Goal: Transaction & Acquisition: Purchase product/service

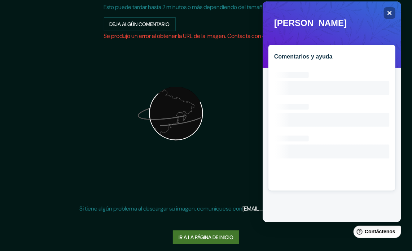
scroll to position [122, 0]
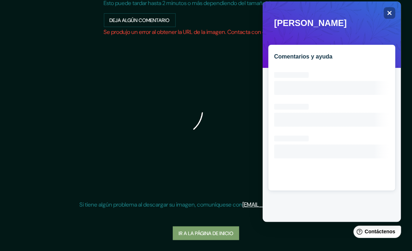
click at [221, 231] on font "Ir a la página de inicio" at bounding box center [206, 233] width 55 height 7
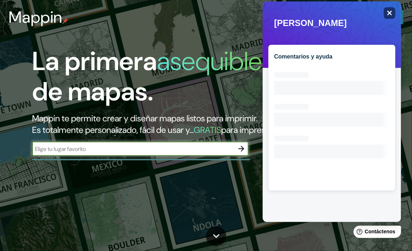
click at [390, 11] on icon "Close" at bounding box center [389, 12] width 5 height 5
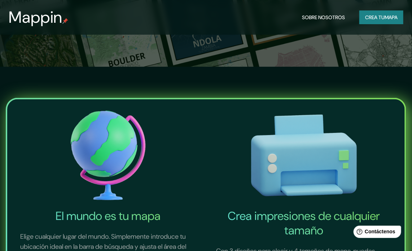
scroll to position [289, 0]
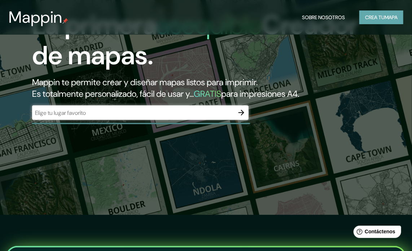
click at [379, 23] on button "Crea tu mapa" at bounding box center [382, 17] width 44 height 14
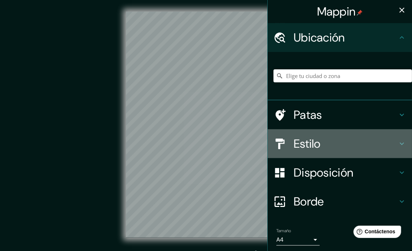
click at [381, 143] on h4 "Estilo" at bounding box center [346, 144] width 104 height 14
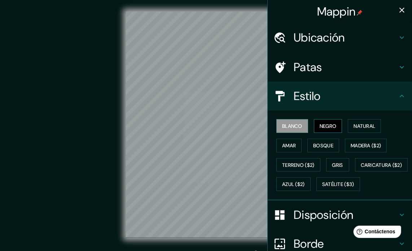
click at [329, 128] on font "Negro" at bounding box center [328, 126] width 17 height 7
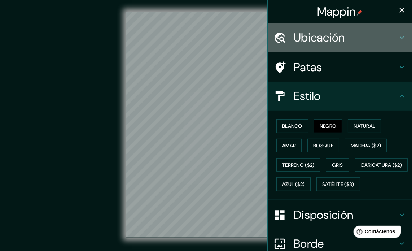
click at [344, 37] on h4 "Ubicación" at bounding box center [346, 37] width 104 height 14
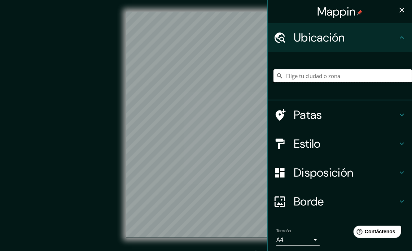
click at [325, 74] on input "Elige tu ciudad o zona" at bounding box center [343, 75] width 139 height 13
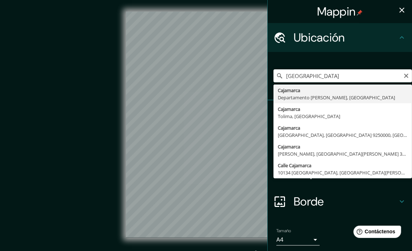
type input "Cajamarca, [GEOGRAPHIC_DATA][PERSON_NAME], [GEOGRAPHIC_DATA]"
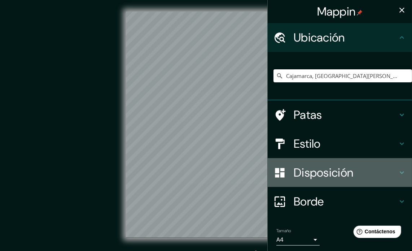
click at [381, 174] on h4 "Disposición" at bounding box center [346, 172] width 104 height 14
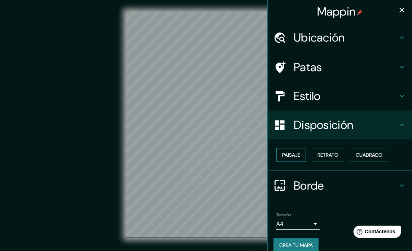
click at [287, 156] on font "Paisaje" at bounding box center [291, 155] width 18 height 7
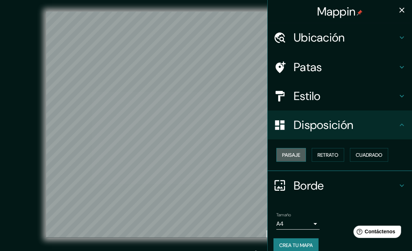
click at [287, 156] on font "Paisaje" at bounding box center [291, 155] width 18 height 7
click at [337, 154] on button "Retrato" at bounding box center [328, 155] width 33 height 14
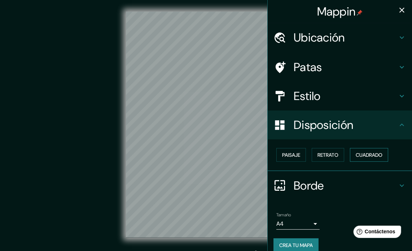
click at [359, 153] on font "Cuadrado" at bounding box center [369, 155] width 27 height 7
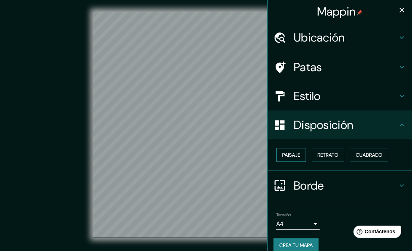
click at [289, 156] on font "Paisaje" at bounding box center [291, 155] width 18 height 7
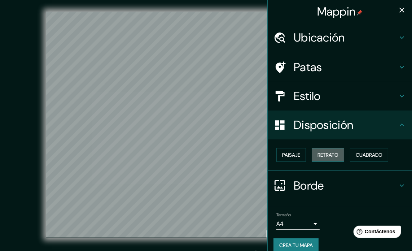
click at [324, 156] on font "Retrato" at bounding box center [328, 155] width 21 height 7
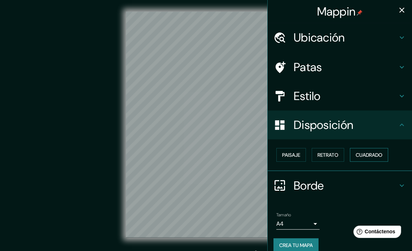
click at [361, 159] on button "Cuadrado" at bounding box center [369, 155] width 38 height 14
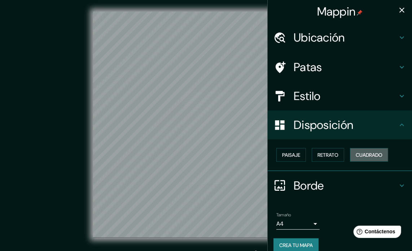
drag, startPoint x: 354, startPoint y: 160, endPoint x: 340, endPoint y: 169, distance: 16.6
click at [354, 160] on button "Cuadrado" at bounding box center [369, 155] width 38 height 14
click at [322, 159] on font "Retrato" at bounding box center [328, 154] width 21 height 9
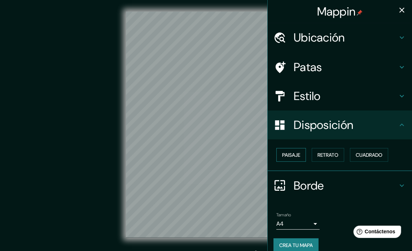
click at [289, 157] on font "Paisaje" at bounding box center [291, 155] width 18 height 7
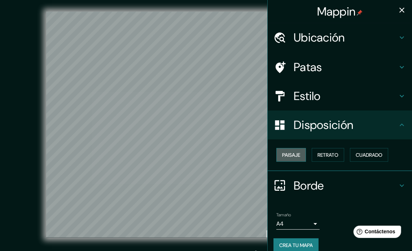
click at [292, 160] on button "Paisaje" at bounding box center [292, 155] width 30 height 14
click at [318, 158] on font "Retrato" at bounding box center [328, 154] width 21 height 9
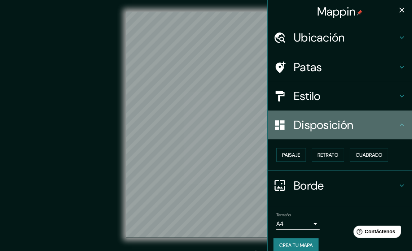
click at [387, 125] on h4 "Disposición" at bounding box center [346, 125] width 104 height 14
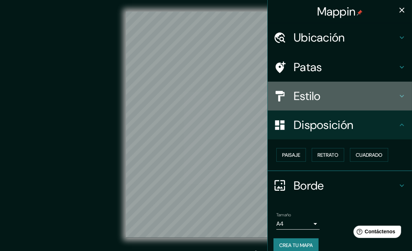
click at [387, 100] on h4 "Estilo" at bounding box center [346, 96] width 104 height 14
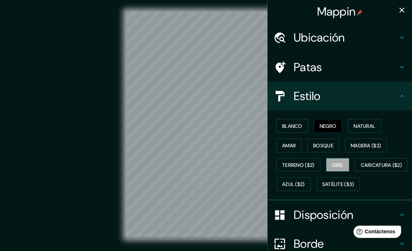
click at [338, 169] on button "Gris" at bounding box center [337, 165] width 23 height 14
click at [322, 122] on font "Negro" at bounding box center [328, 125] width 17 height 9
click at [371, 69] on h4 "Patas" at bounding box center [346, 67] width 104 height 14
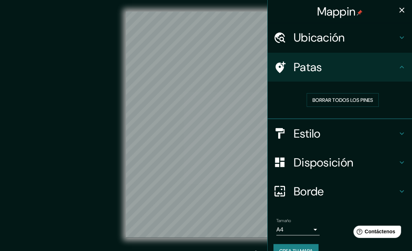
click at [379, 39] on h4 "Ubicación" at bounding box center [346, 37] width 104 height 14
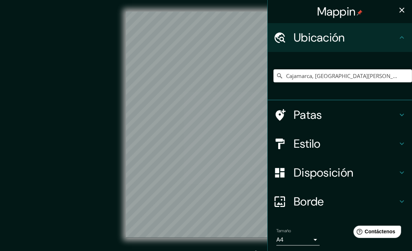
scroll to position [25, 0]
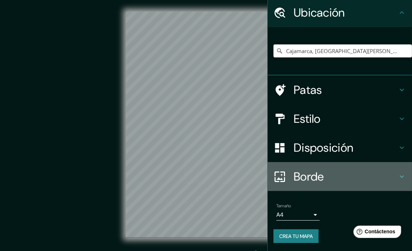
click at [369, 182] on h4 "Borde" at bounding box center [346, 176] width 104 height 14
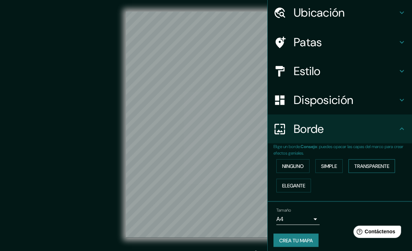
click at [374, 169] on font "Transparente" at bounding box center [372, 165] width 35 height 9
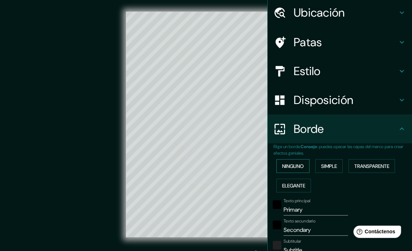
click at [297, 161] on font "Ninguno" at bounding box center [293, 165] width 22 height 9
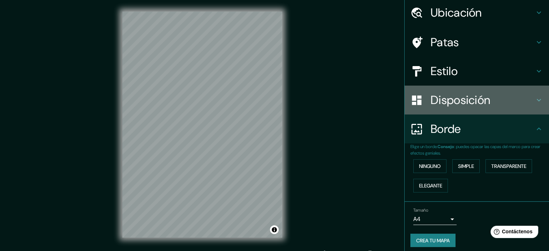
click at [418, 104] on font "Disposición" at bounding box center [461, 99] width 60 height 15
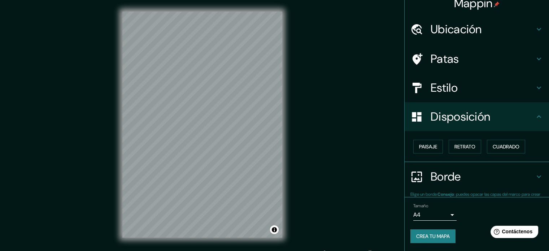
scroll to position [9, 0]
click at [418, 140] on button "Paisaje" at bounding box center [428, 146] width 30 height 14
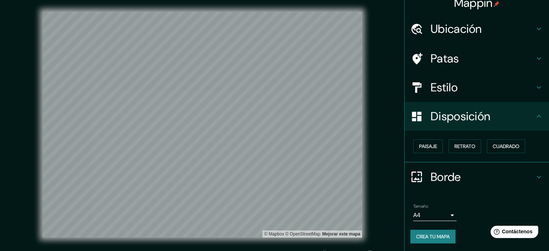
click at [418, 88] on h4 "Estilo" at bounding box center [483, 87] width 104 height 14
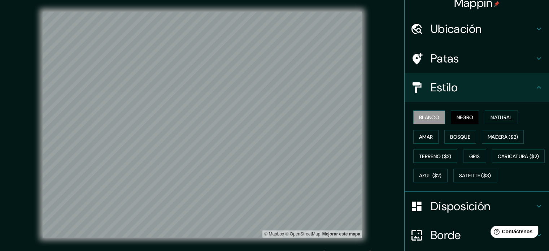
click at [418, 115] on font "Blanco" at bounding box center [429, 117] width 20 height 7
click at [418, 118] on font "Negro" at bounding box center [465, 117] width 17 height 7
click at [418, 90] on h4 "Estilo" at bounding box center [483, 87] width 104 height 14
click at [418, 120] on font "Negro" at bounding box center [465, 117] width 17 height 7
